Goal: Task Accomplishment & Management: Manage account settings

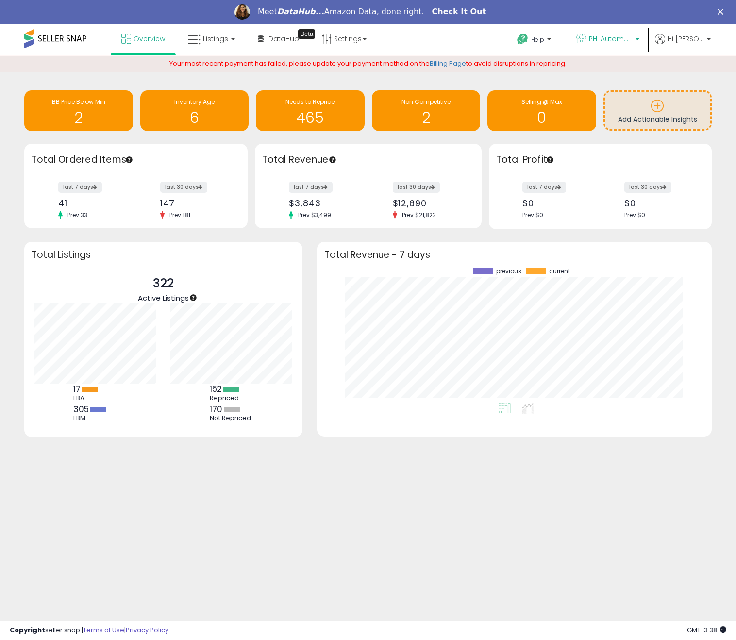
click at [627, 41] on span "PHI Automotive Group" at bounding box center [611, 39] width 44 height 10
click at [693, 37] on span "Hi [PERSON_NAME]" at bounding box center [686, 39] width 36 height 10
click at [690, 76] on link "Account" at bounding box center [689, 75] width 26 height 9
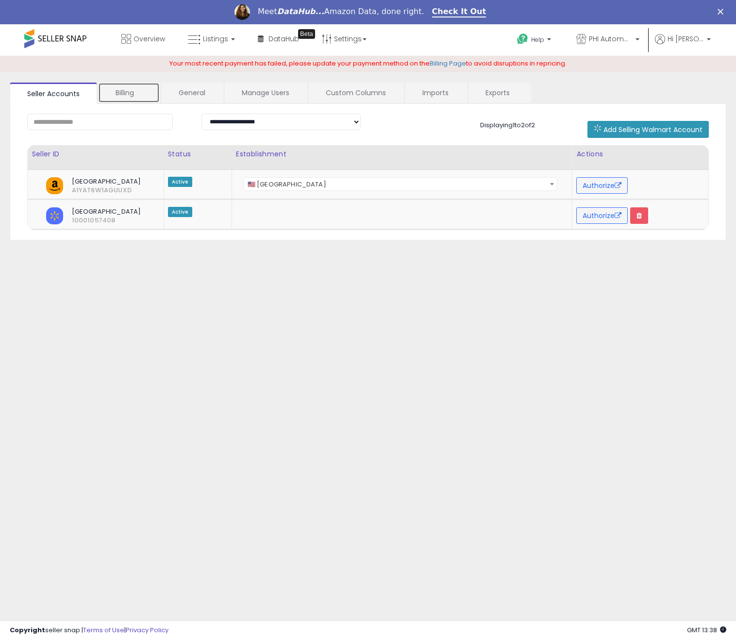
click at [119, 93] on link "Billing" at bounding box center [129, 93] width 62 height 20
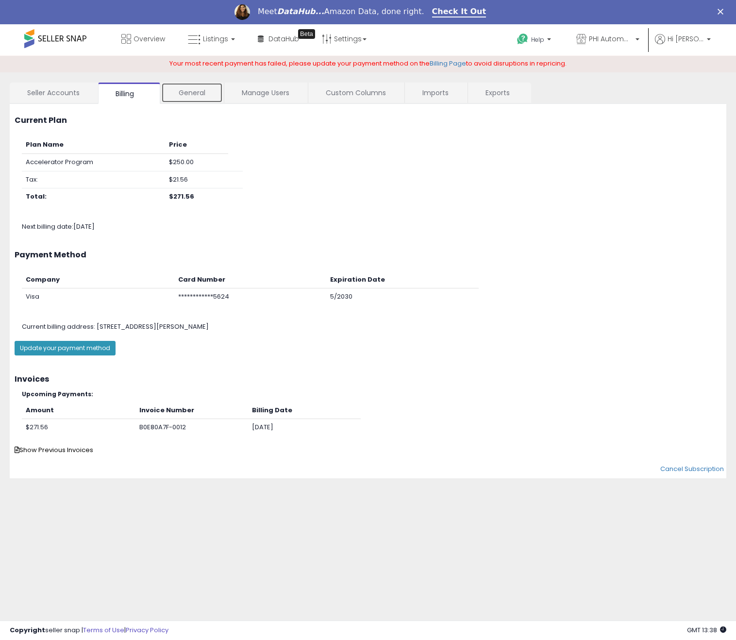
click at [185, 97] on link "General" at bounding box center [192, 93] width 62 height 20
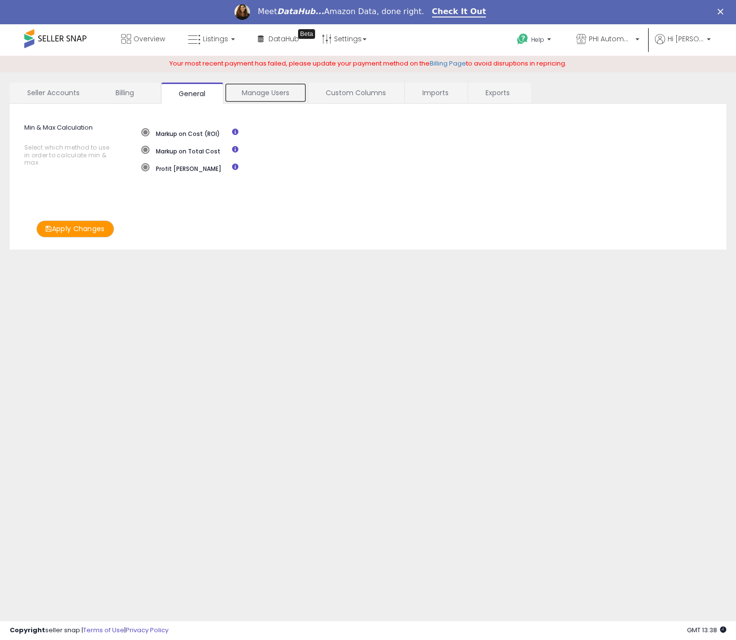
click at [270, 98] on link "Manage Users" at bounding box center [265, 93] width 83 height 20
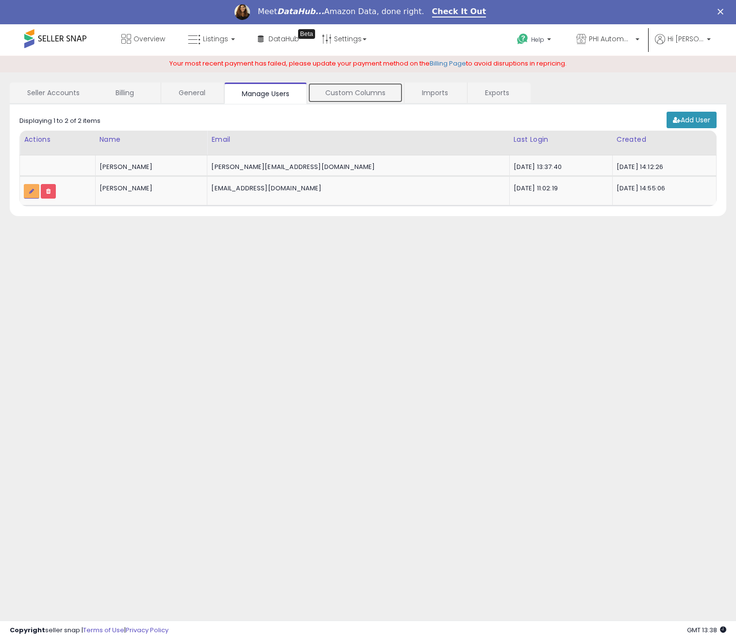
click at [339, 92] on link "Custom Columns" at bounding box center [355, 93] width 95 height 20
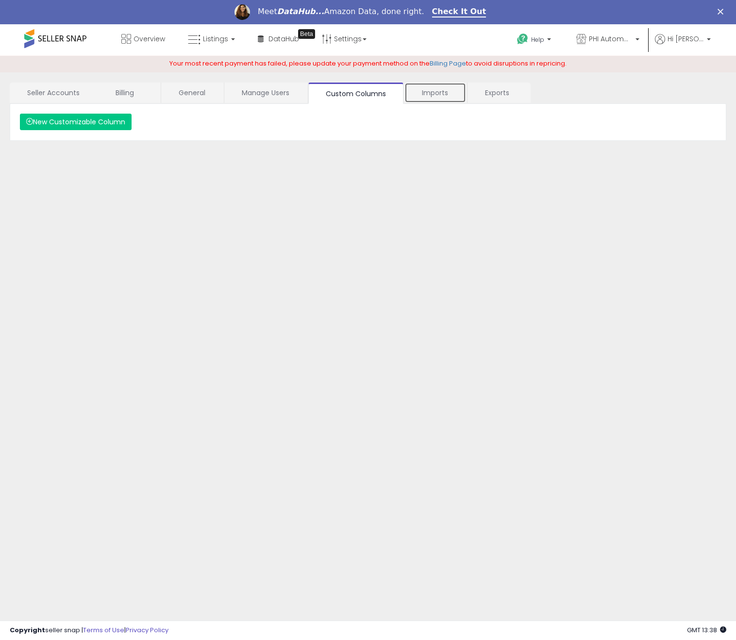
click at [426, 92] on link "Imports" at bounding box center [435, 93] width 62 height 20
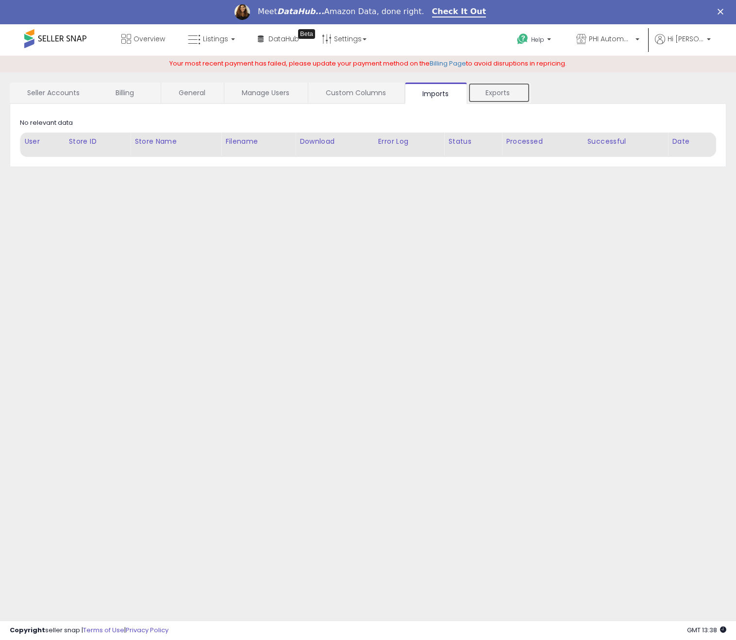
click at [494, 91] on link "Exports" at bounding box center [499, 93] width 62 height 20
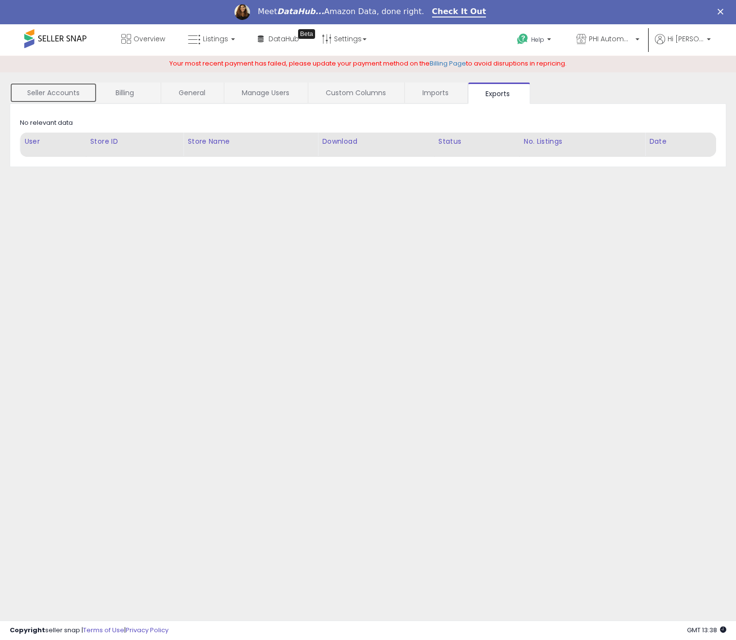
click at [79, 96] on link "Seller Accounts" at bounding box center [53, 93] width 87 height 20
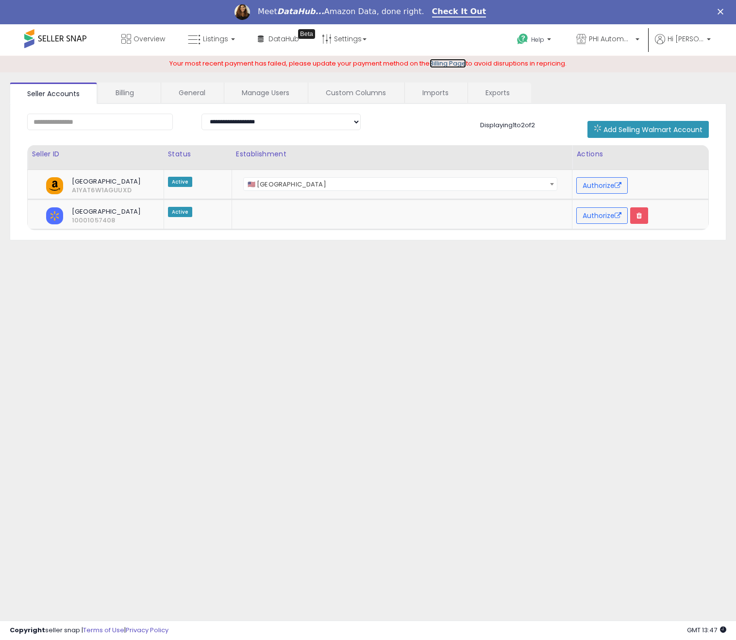
click at [446, 64] on link "Billing Page" at bounding box center [448, 63] width 36 height 9
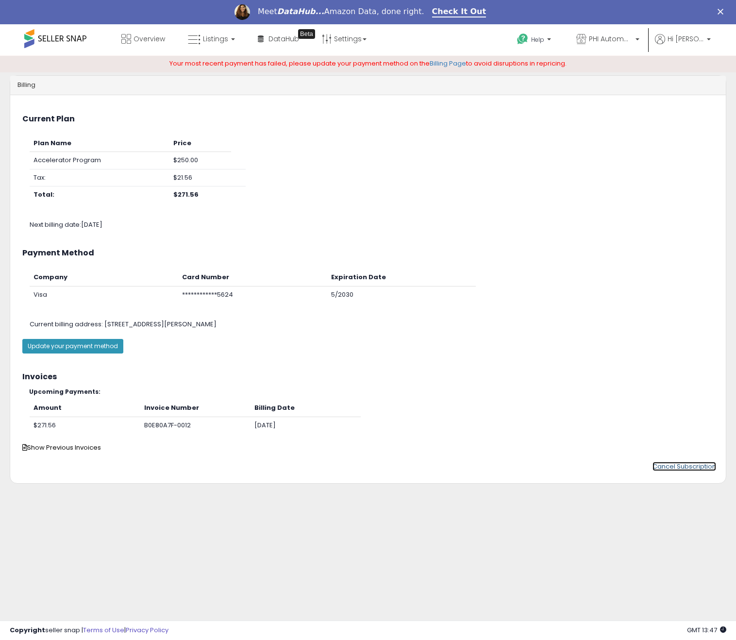
click at [688, 469] on link "Cancel Subscription" at bounding box center [685, 466] width 64 height 9
click at [691, 466] on link "Cancel Subscription" at bounding box center [685, 466] width 64 height 9
